Goal: Use online tool/utility: Utilize a website feature to perform a specific function

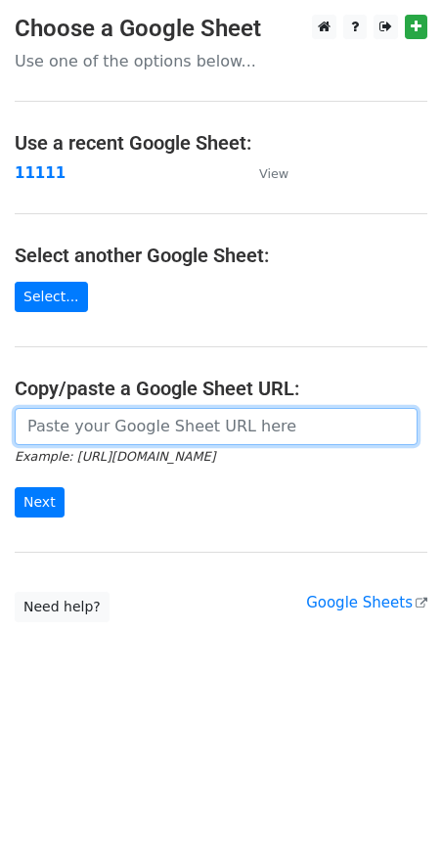
click at [55, 409] on input "url" at bounding box center [216, 426] width 403 height 37
paste input "[URL][DOMAIN_NAME]"
type input "[URL][DOMAIN_NAME]"
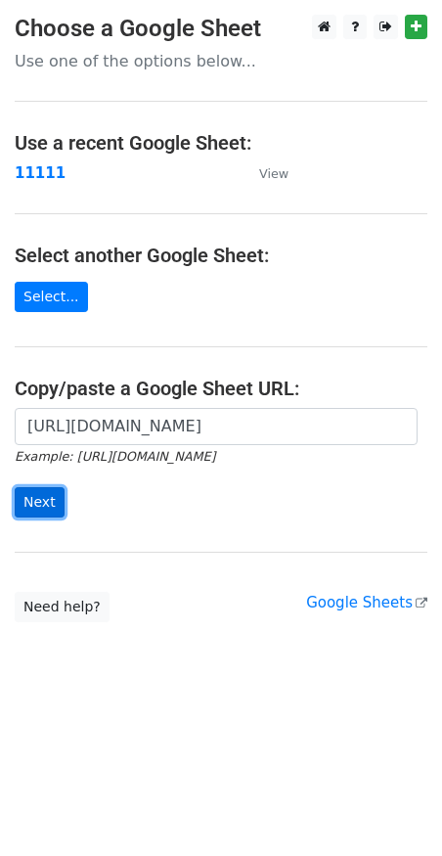
click at [35, 499] on input "Next" at bounding box center [40, 502] width 50 height 30
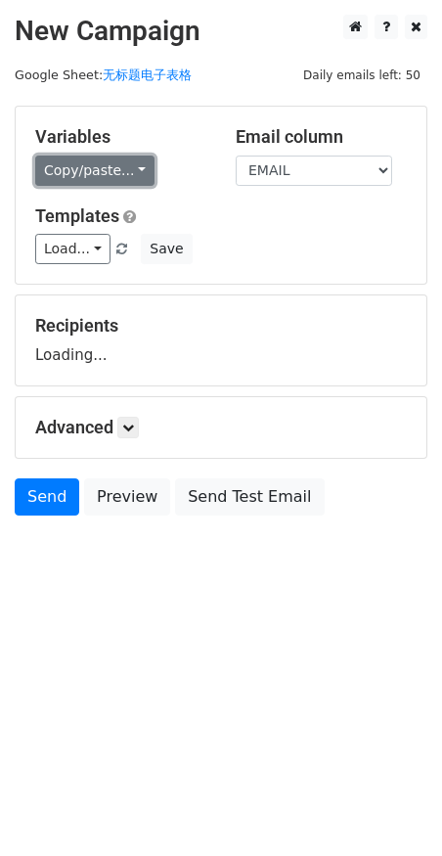
click at [130, 170] on link "Copy/paste..." at bounding box center [94, 170] width 119 height 30
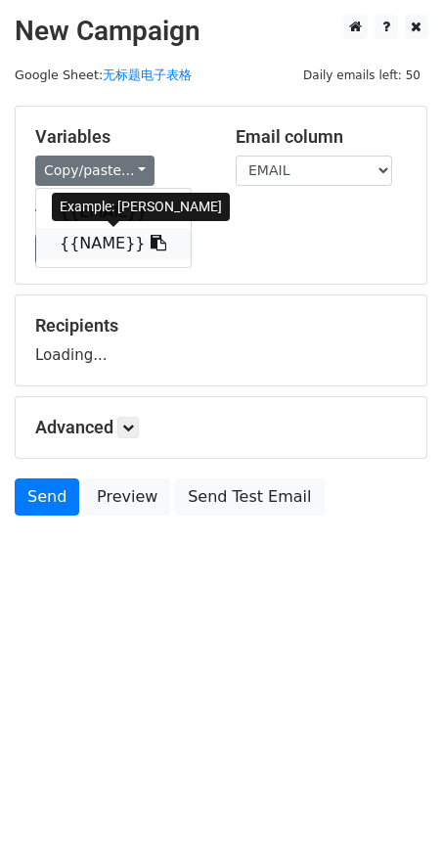
click at [95, 240] on link "{{NAME}}" at bounding box center [113, 243] width 155 height 31
